Goal: Information Seeking & Learning: Learn about a topic

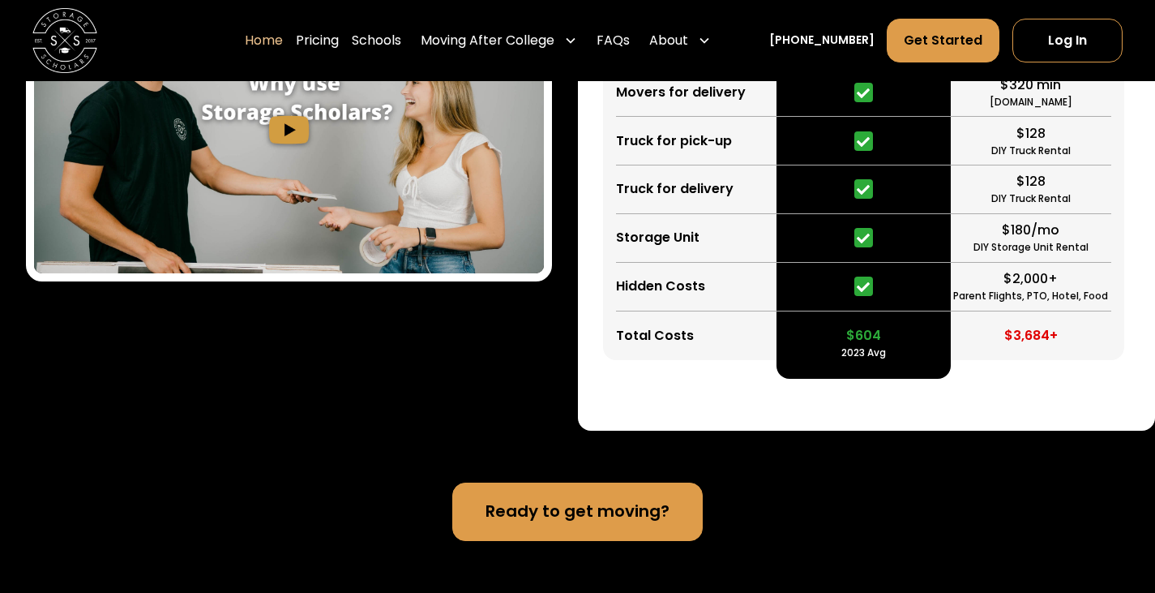
scroll to position [5501, 0]
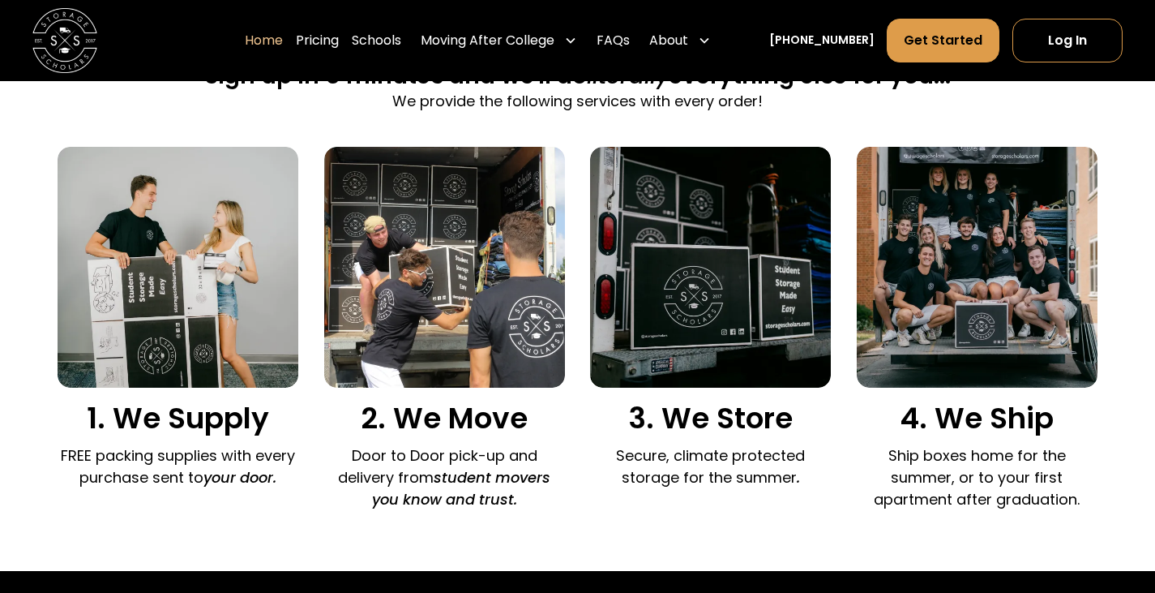
scroll to position [1135, 0]
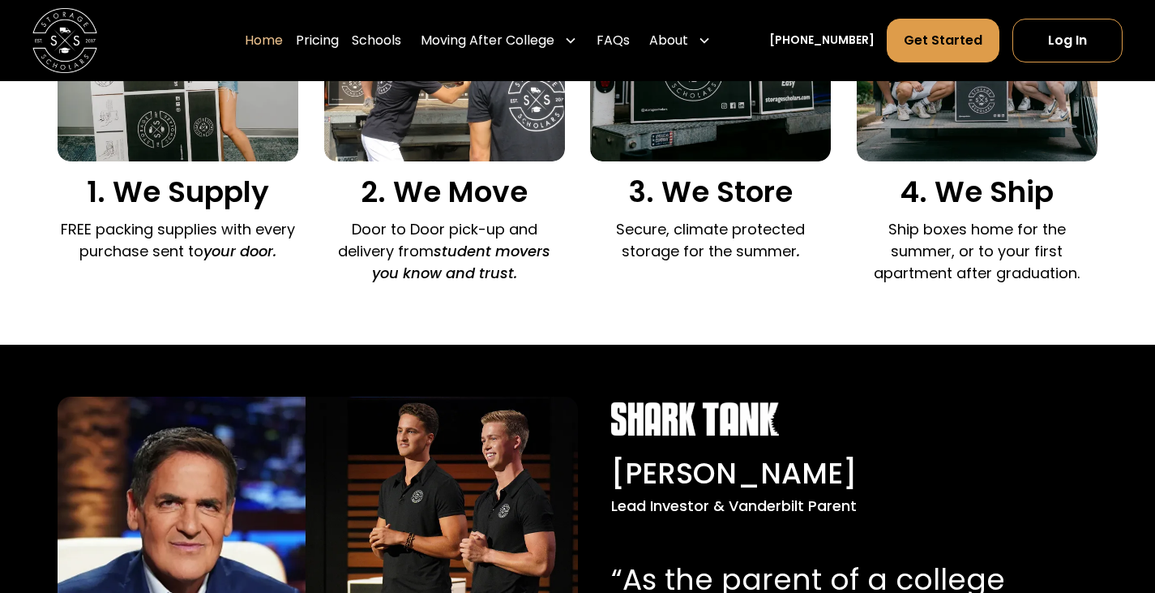
click at [446, 157] on div "2. We Move" at bounding box center [444, 65] width 241 height 289
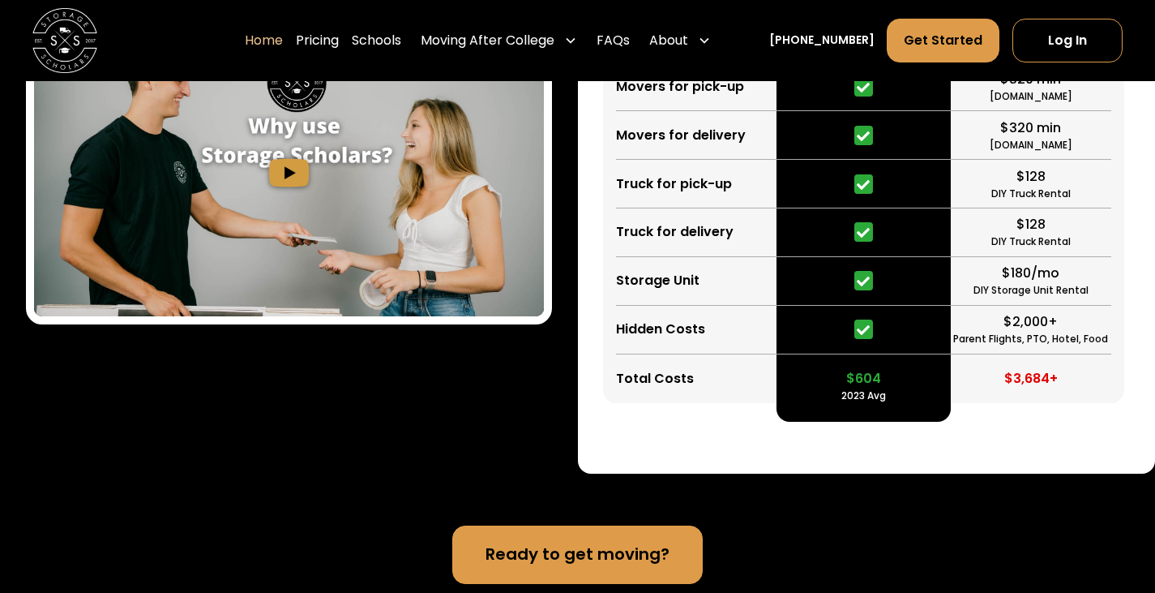
scroll to position [2999, 0]
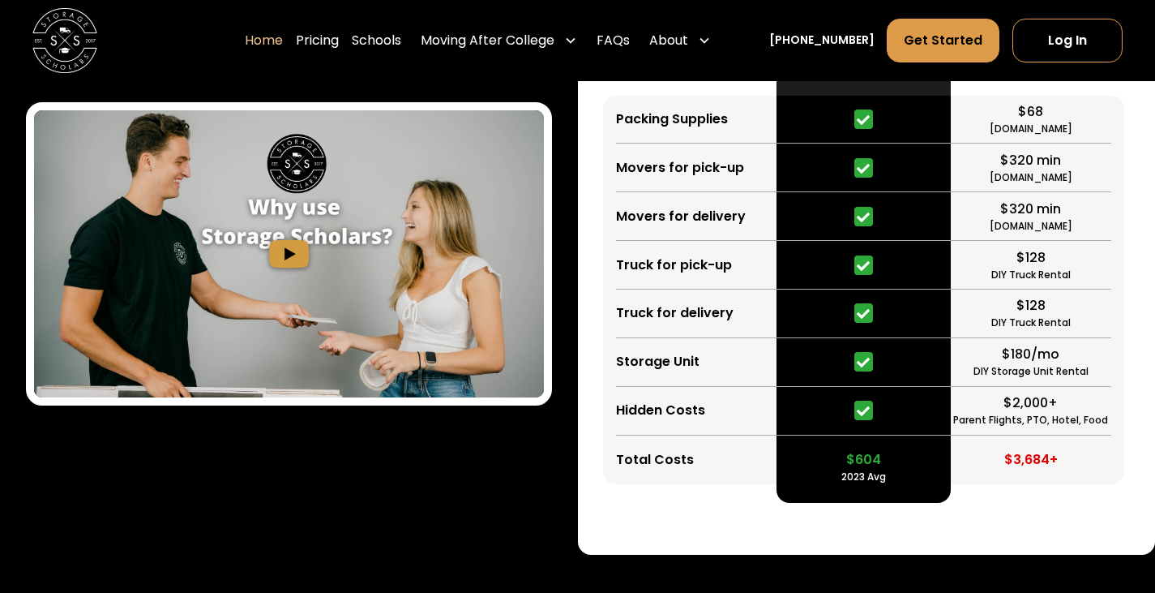
click at [294, 248] on img "open lightbox" at bounding box center [289, 253] width 510 height 287
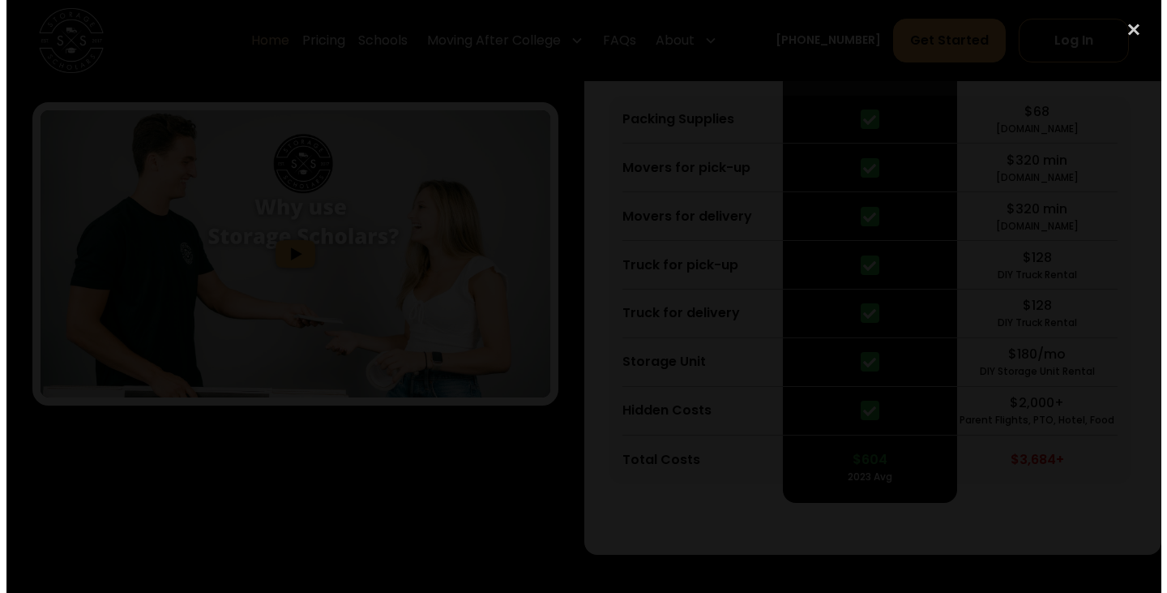
scroll to position [3086, 0]
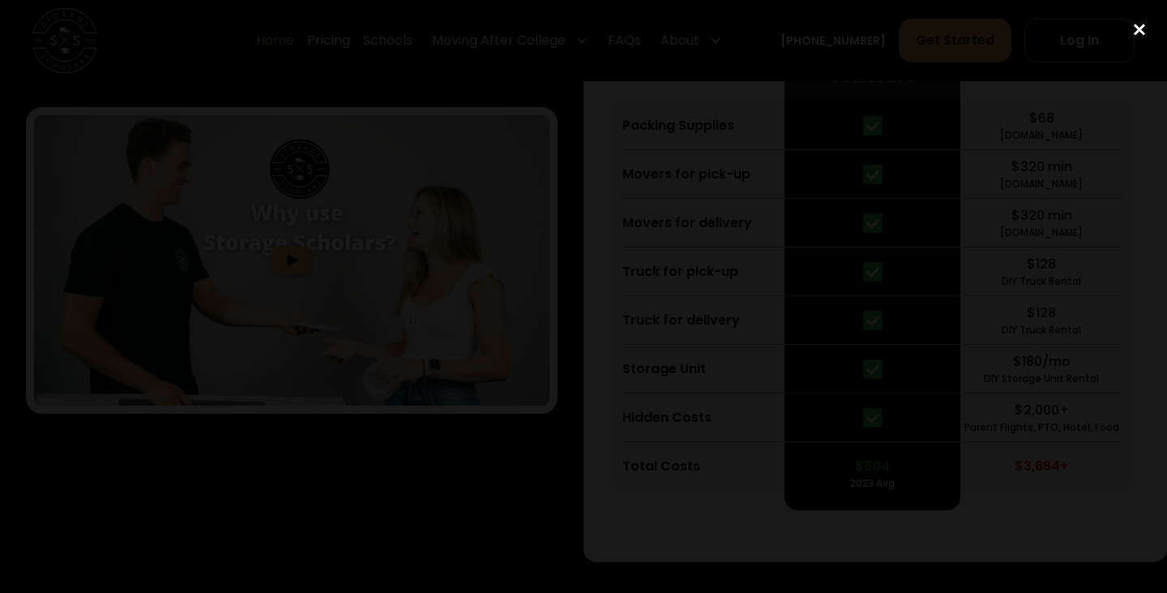
click at [1133, 34] on div "close lightbox" at bounding box center [1139, 30] width 55 height 36
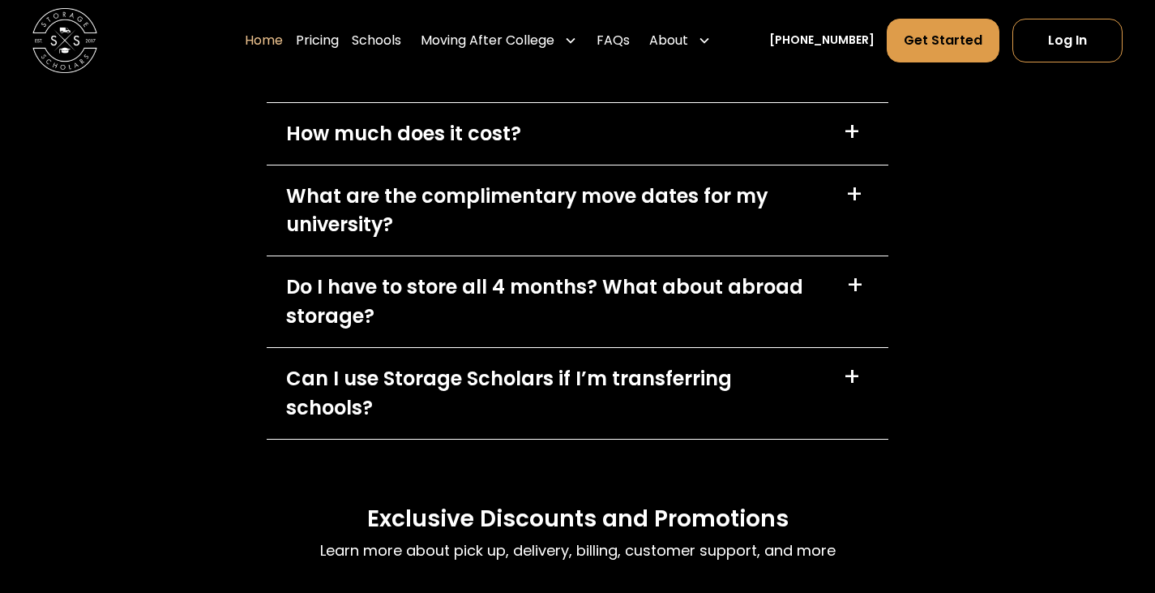
scroll to position [4459, 0]
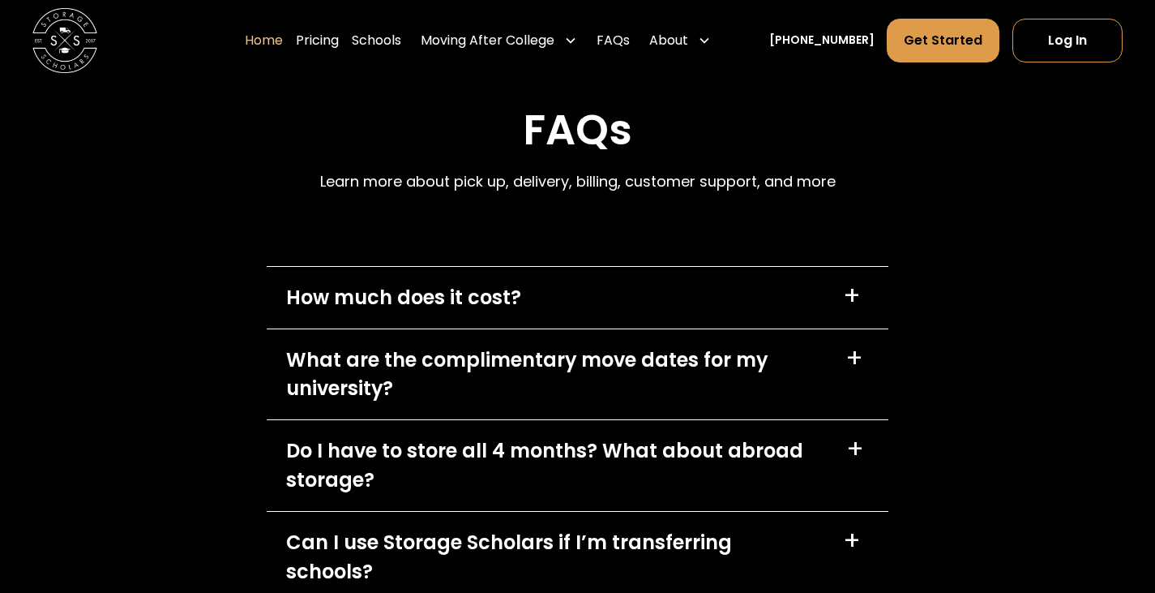
click at [841, 300] on div "How much does it cost? +" at bounding box center [578, 298] width 622 height 62
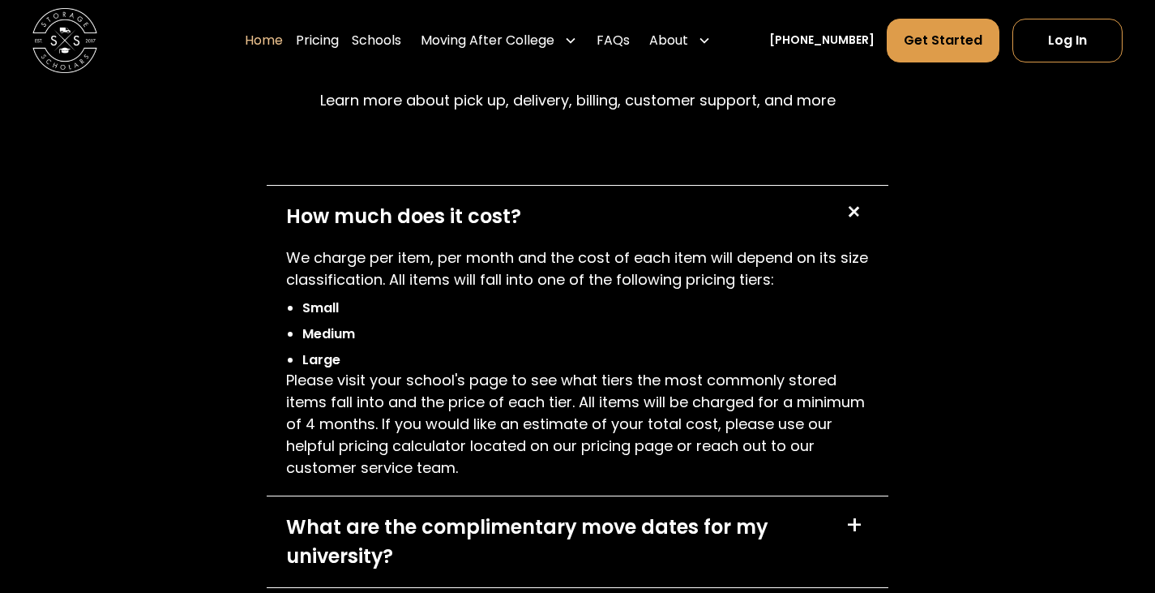
scroll to position [4783, 0]
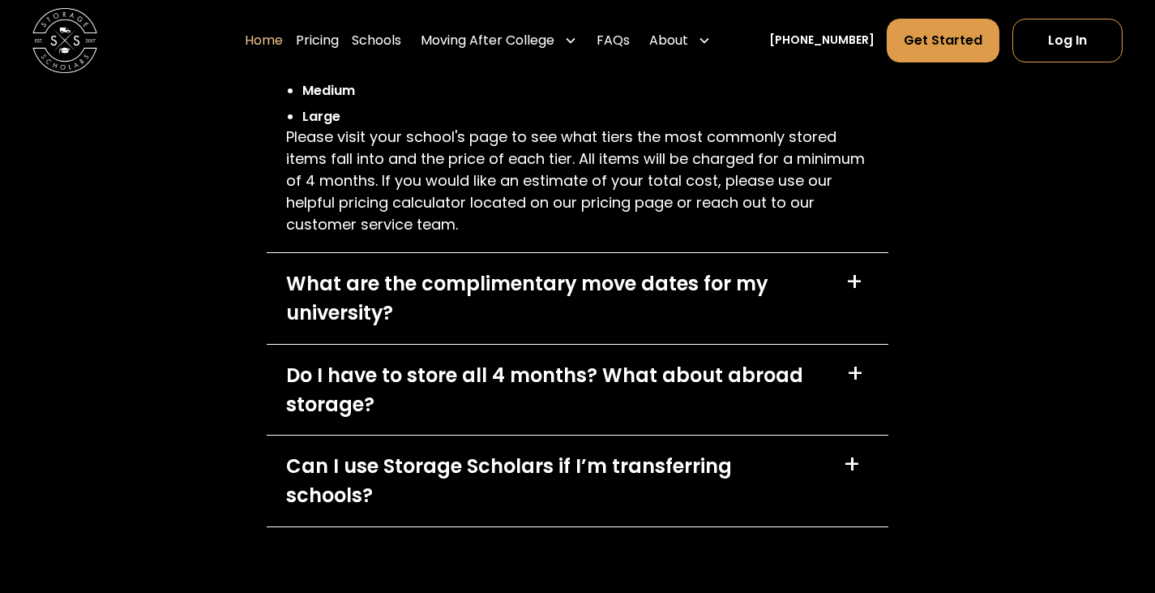
click at [839, 297] on div "What are the complimentary move dates for my university? +" at bounding box center [578, 298] width 622 height 91
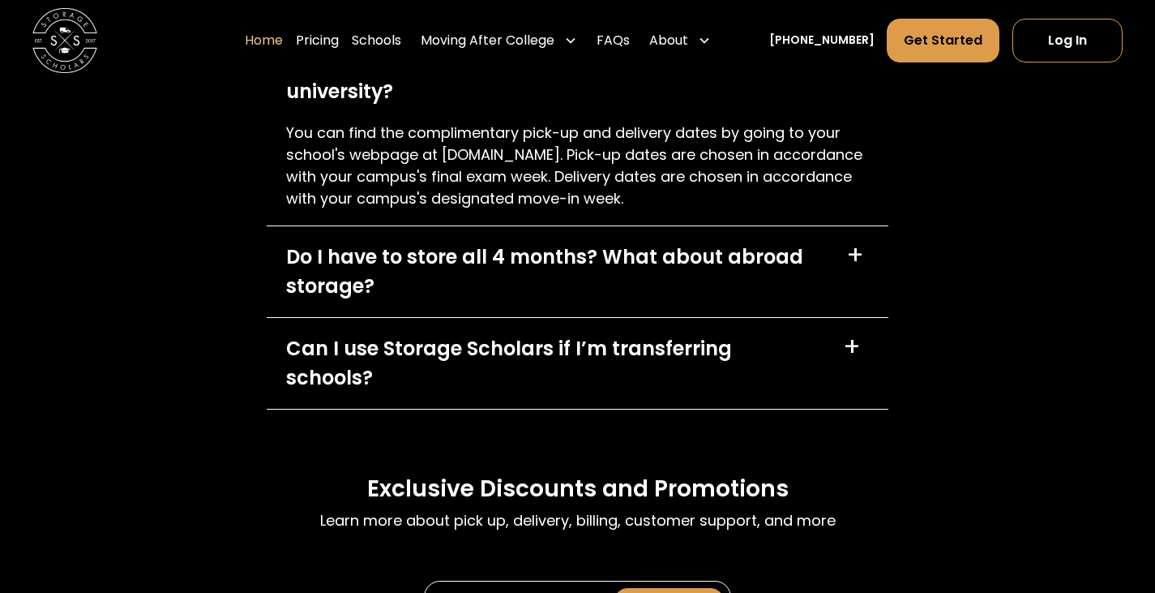
scroll to position [5026, 0]
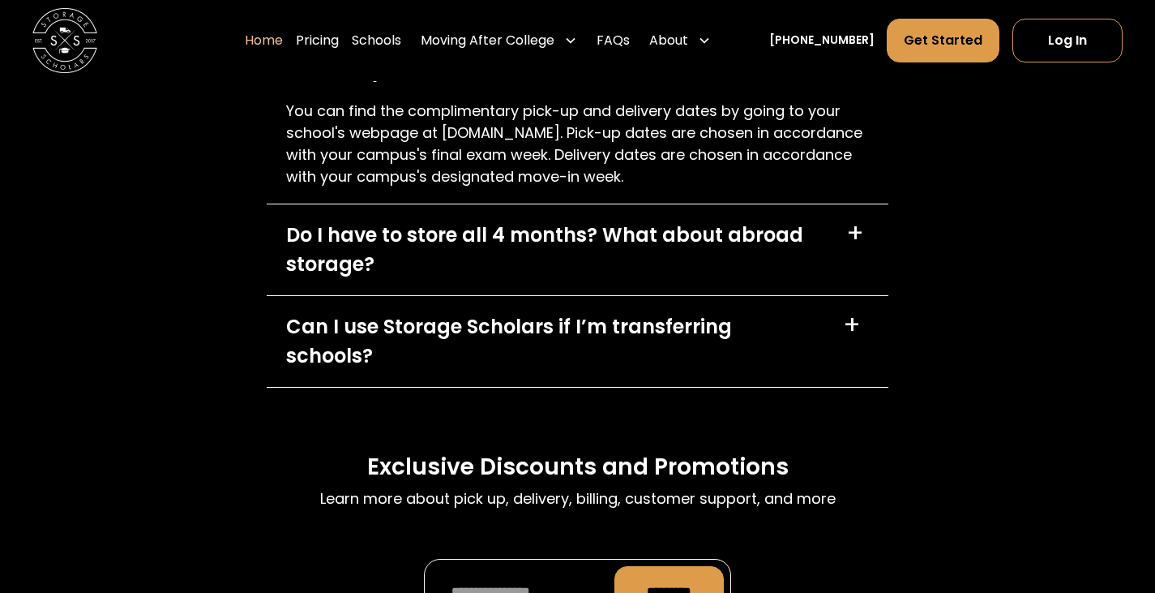
click at [838, 263] on div "Do I have to store all 4 months? What about abroad storage? +" at bounding box center [578, 249] width 622 height 91
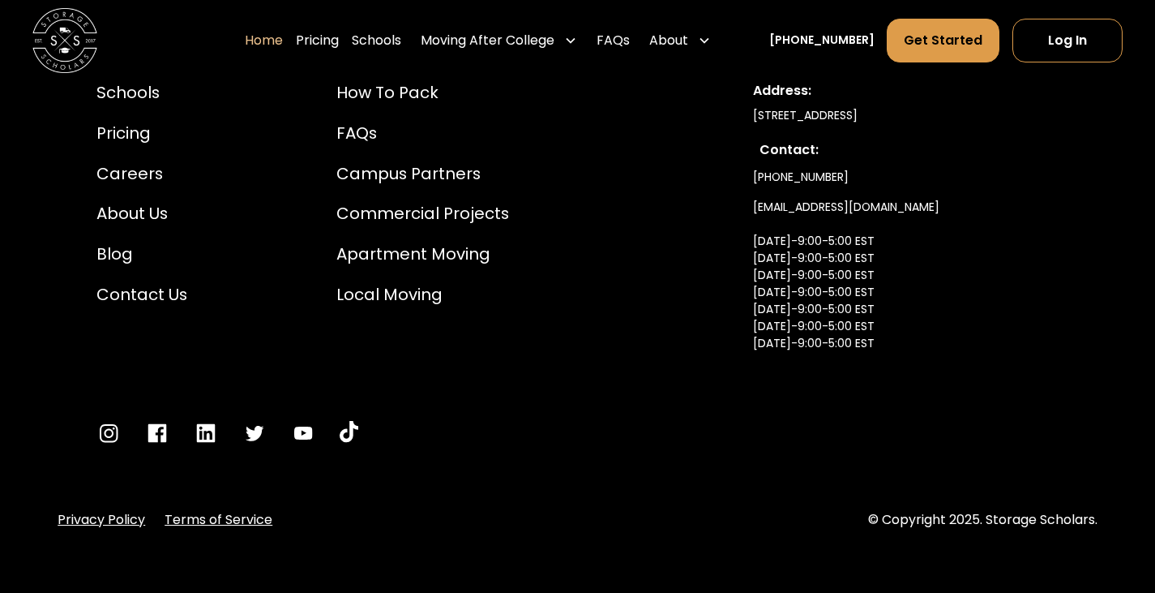
scroll to position [6045, 0]
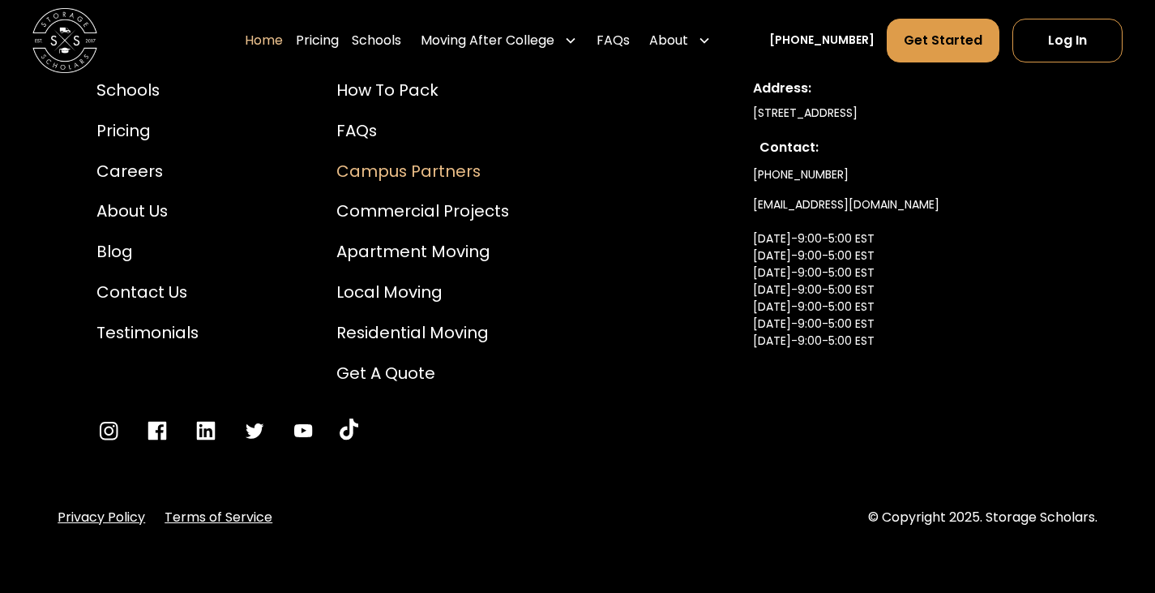
click at [420, 160] on div "Campus Partners" at bounding box center [422, 172] width 173 height 24
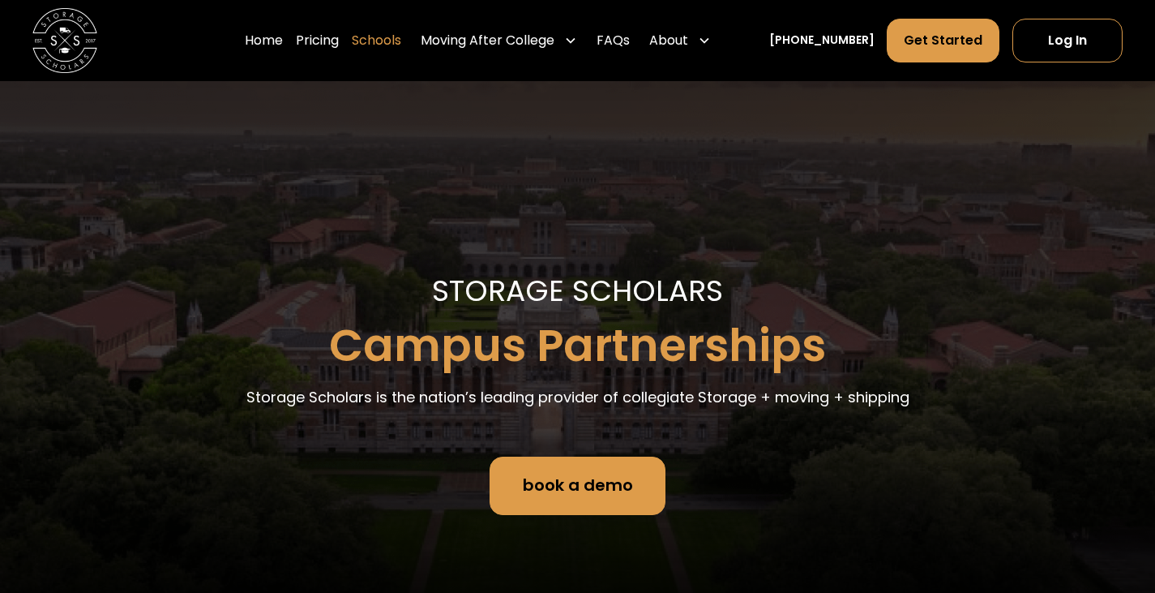
click at [398, 55] on link "Schools" at bounding box center [376, 40] width 49 height 45
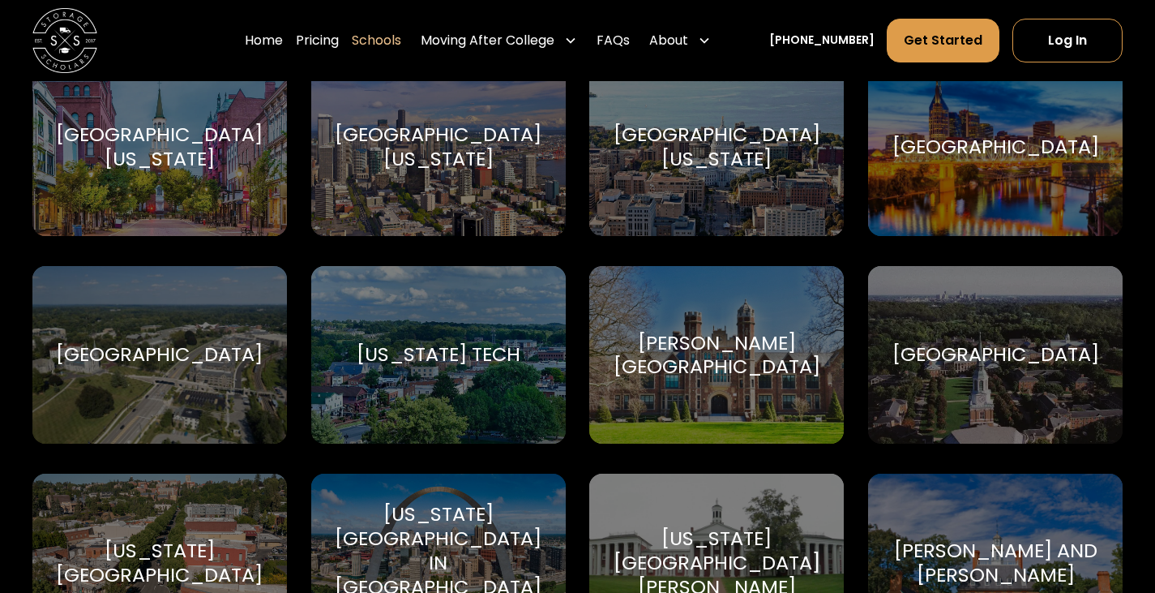
scroll to position [10011, 0]
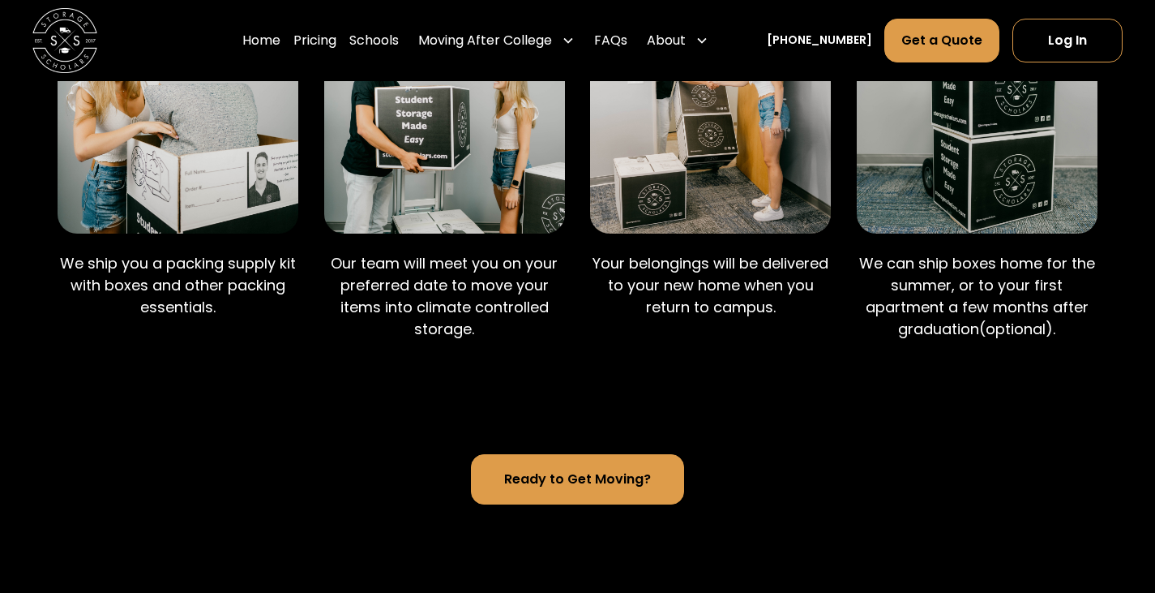
scroll to position [1555, 0]
